Goal: Task Accomplishment & Management: Use online tool/utility

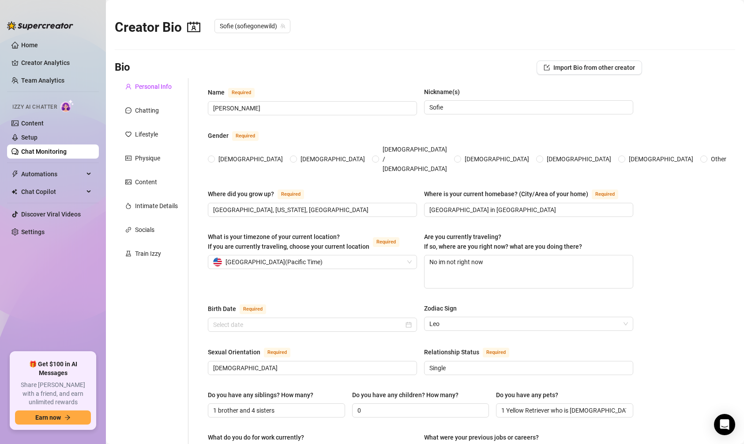
radio input "true"
type input "[DATE]"
click at [50, 148] on link "Chat Monitoring" at bounding box center [43, 151] width 45 height 7
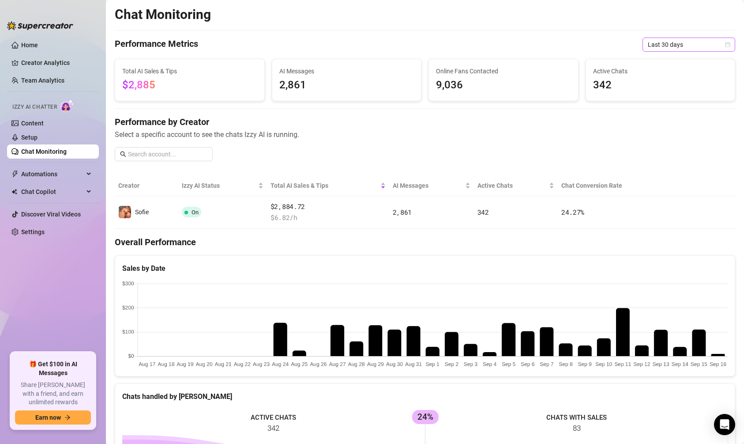
click at [673, 45] on span "Last 30 days" at bounding box center [689, 44] width 82 height 13
click at [672, 73] on div "Last 7 days" at bounding box center [689, 76] width 79 height 10
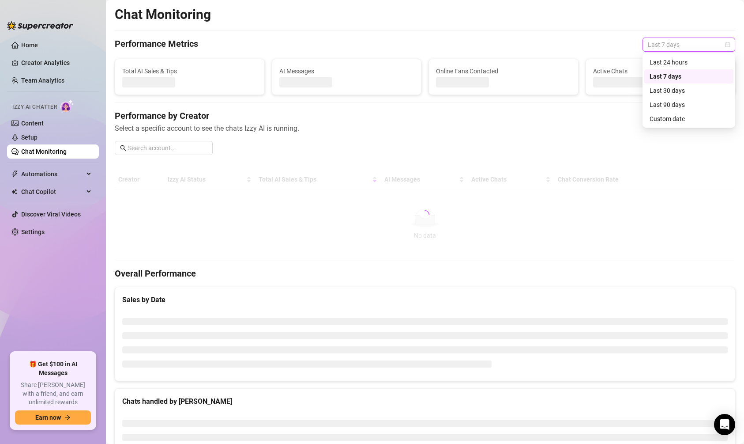
click at [670, 41] on span "Last 7 days" at bounding box center [689, 44] width 82 height 13
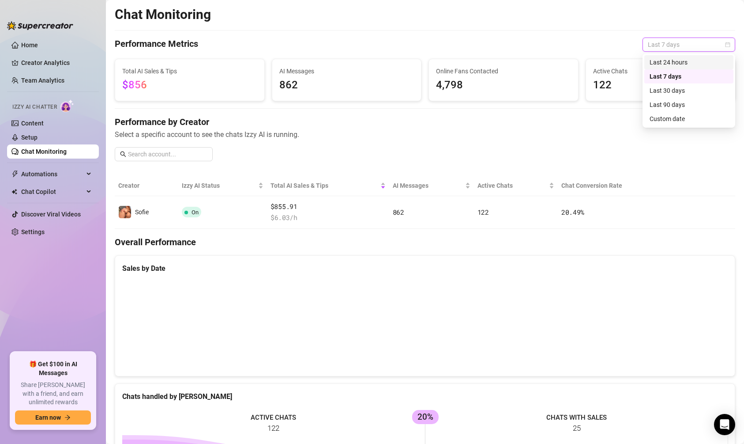
click at [667, 57] on div "Last 24 hours" at bounding box center [689, 62] width 79 height 10
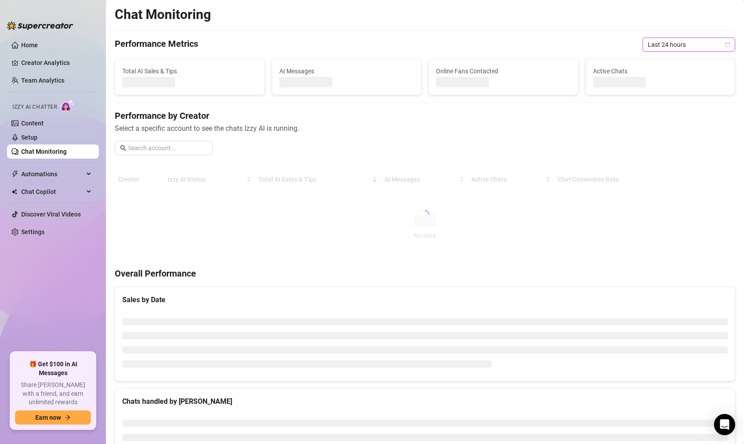
click at [667, 57] on div "Chat Monitoring Performance Metrics Last 24 hours Last 24 hours Total AI Sales …" at bounding box center [425, 271] width 621 height 530
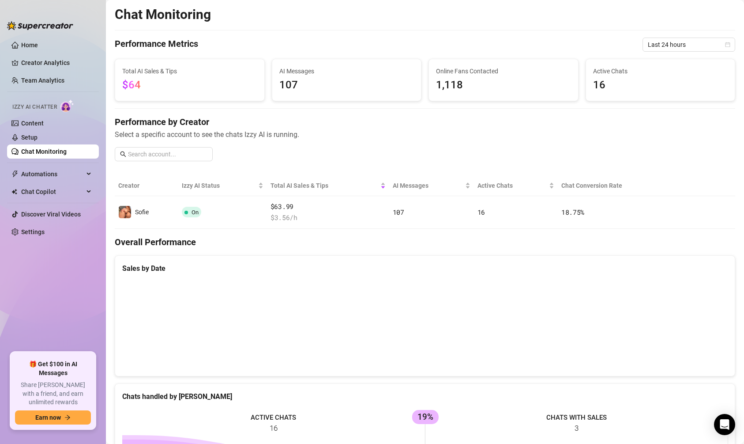
click at [284, 347] on canvas at bounding box center [425, 324] width 606 height 88
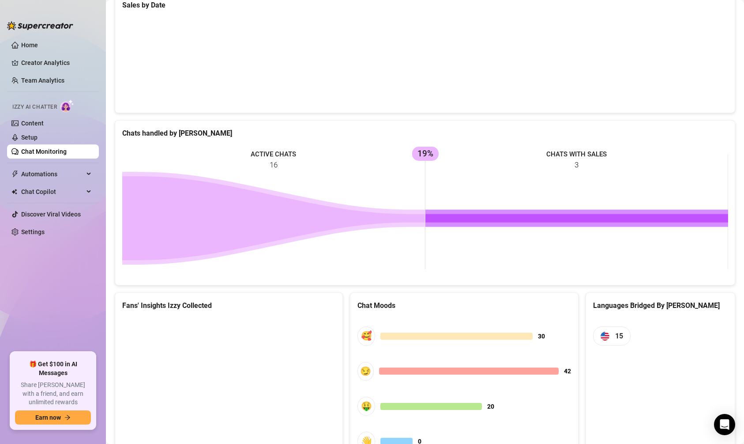
scroll to position [309, 0]
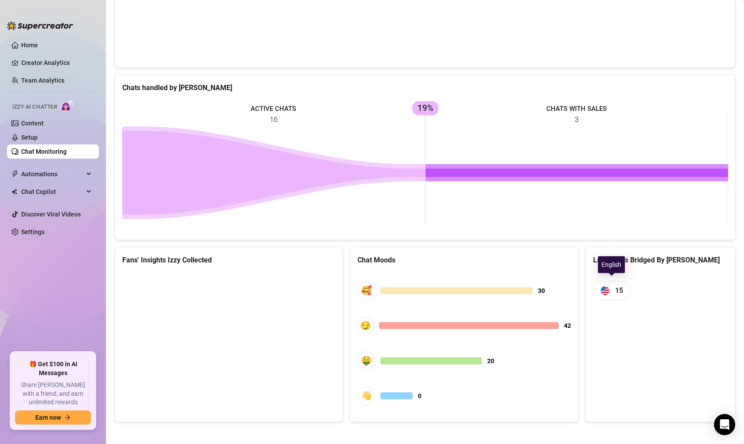
click at [611, 292] on span "15" at bounding box center [612, 290] width 38 height 19
click at [545, 160] on rect at bounding box center [425, 166] width 606 height 132
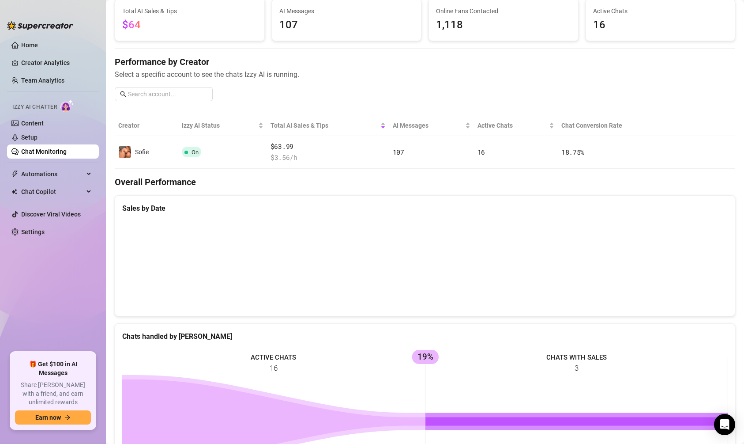
scroll to position [0, 0]
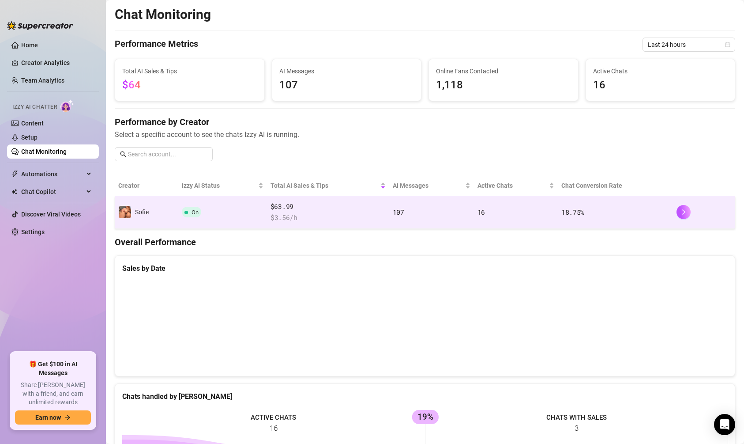
click at [489, 216] on td "16" at bounding box center [516, 212] width 84 height 33
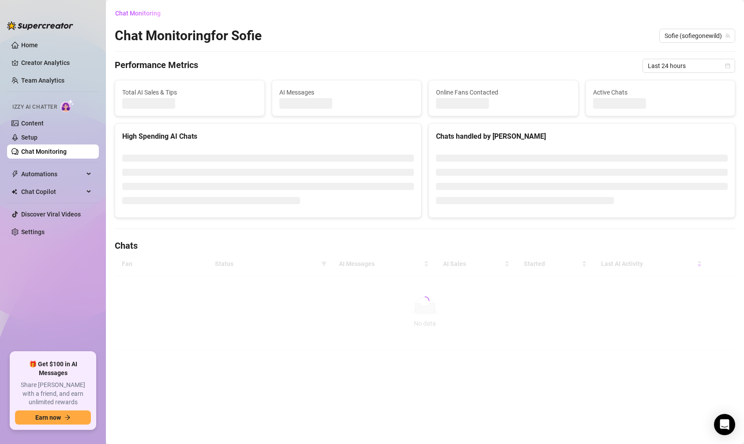
click at [489, 216] on div "Chats handled by [PERSON_NAME]" at bounding box center [582, 170] width 314 height 94
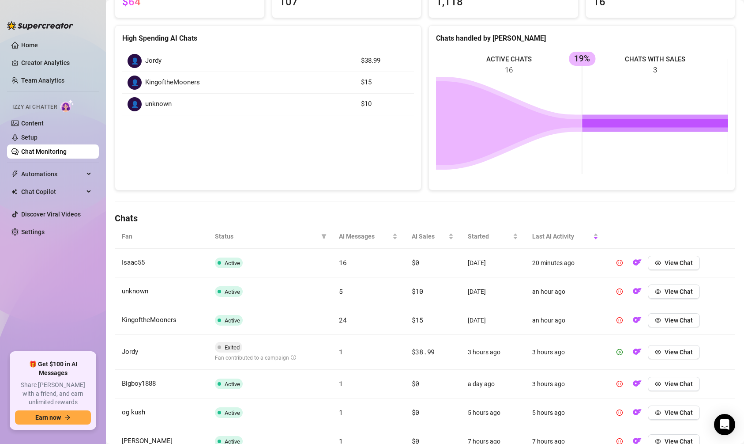
scroll to position [105, 0]
click at [664, 351] on button "View Chat" at bounding box center [674, 351] width 52 height 14
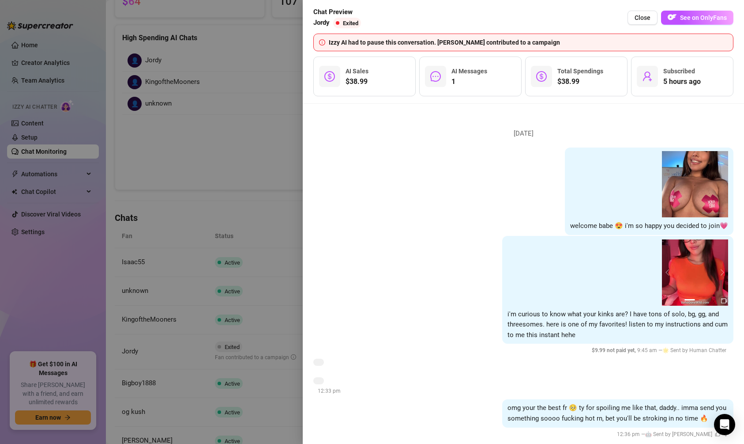
scroll to position [13, 0]
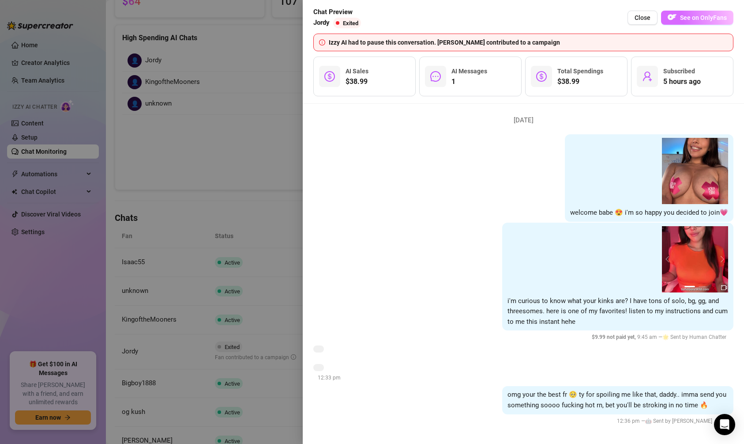
click at [687, 20] on span "See on OnlyFans" at bounding box center [703, 17] width 47 height 7
